Goal: Find specific page/section: Find specific page/section

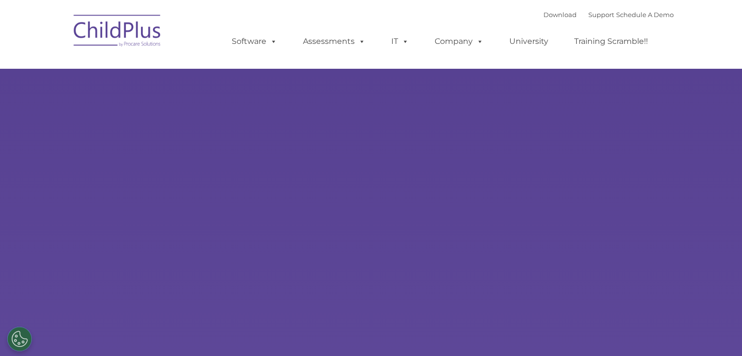
select select "MEDIUM"
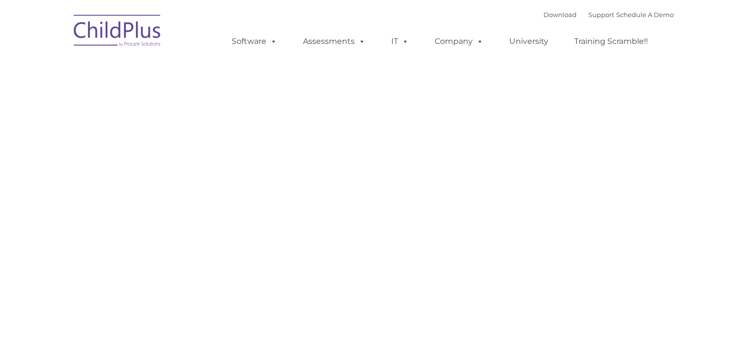
type input ""
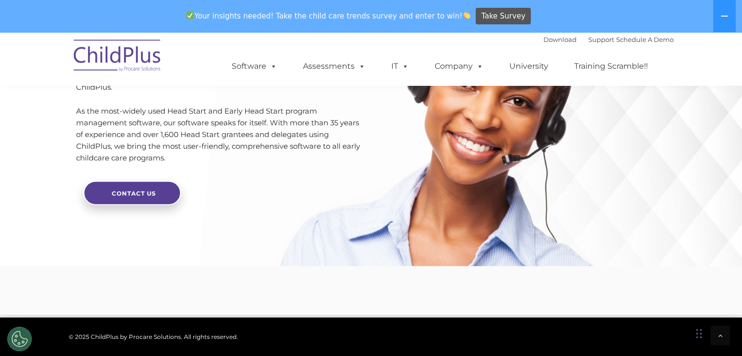
scroll to position [2438, 0]
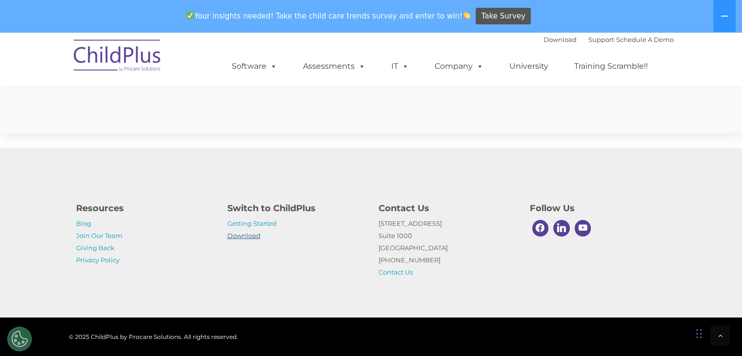
click at [248, 235] on link "Download" at bounding box center [243, 236] width 33 height 8
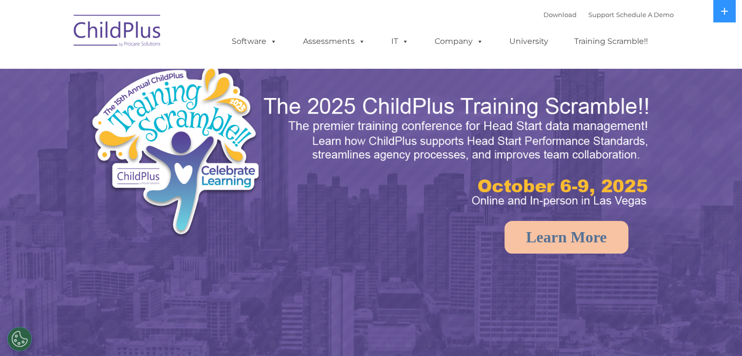
select select "MEDIUM"
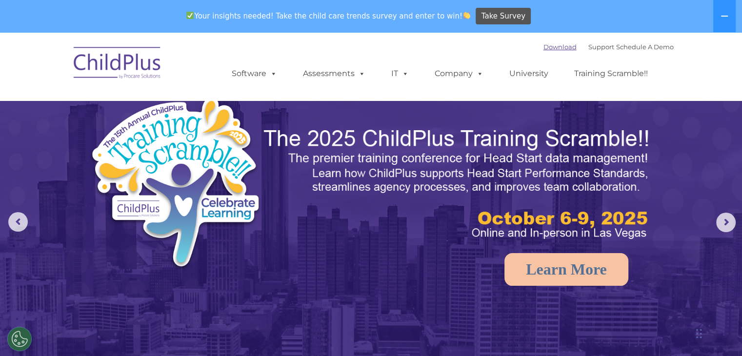
click at [544, 48] on link "Download" at bounding box center [560, 47] width 33 height 8
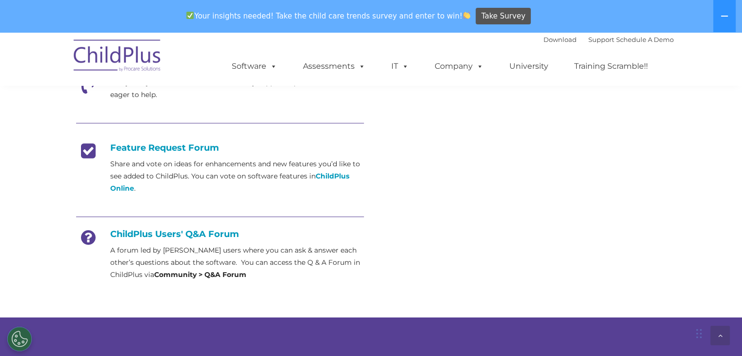
scroll to position [357, 0]
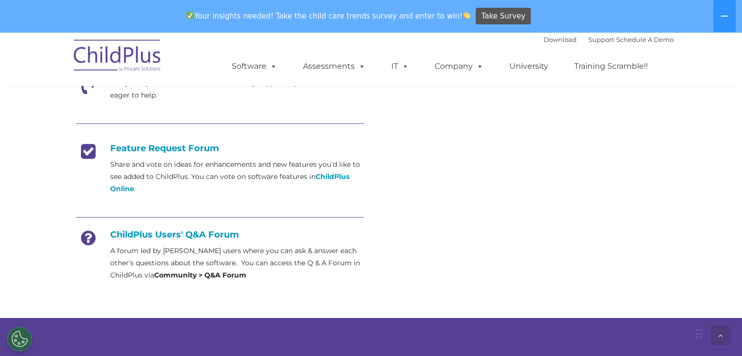
click at [193, 232] on h4 "ChildPlus Users' Q&A Forum" at bounding box center [220, 234] width 288 height 11
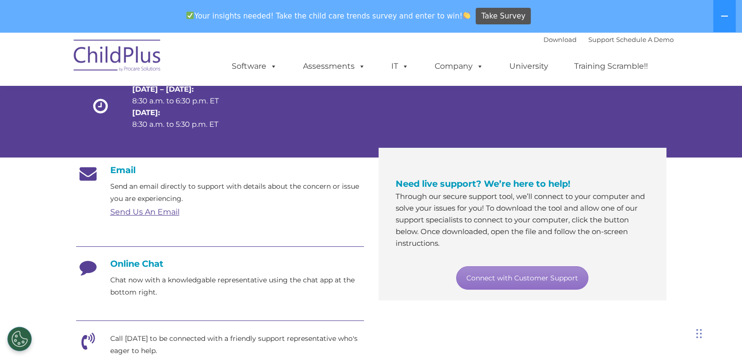
scroll to position [98, 0]
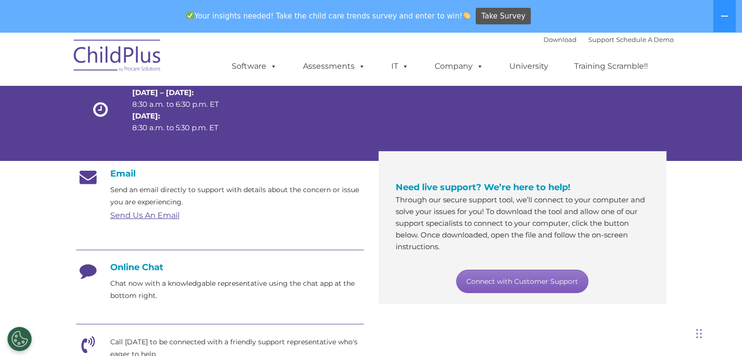
click at [522, 280] on link "Connect with Customer Support" at bounding box center [522, 281] width 132 height 23
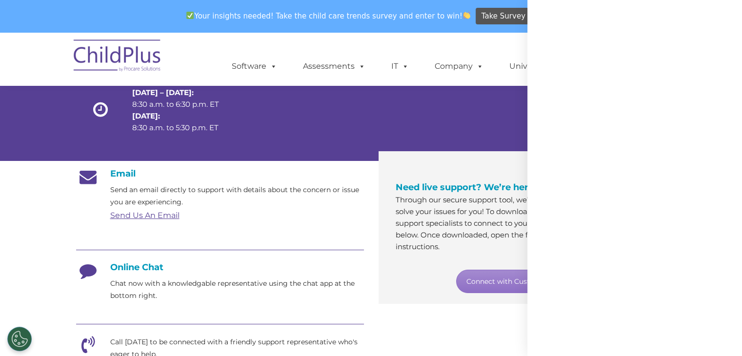
click at [735, 349] on div at bounding box center [735, 349] width 0 height 0
click at [683, 302] on div at bounding box center [635, 178] width 215 height 356
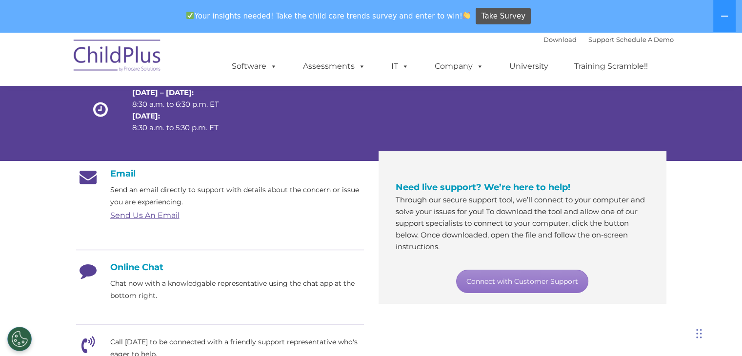
click at [306, 129] on div at bounding box center [302, 112] width 118 height 78
